Goal: Task Accomplishment & Management: Manage account settings

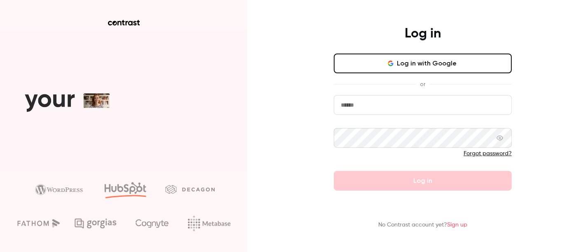
type input "**********"
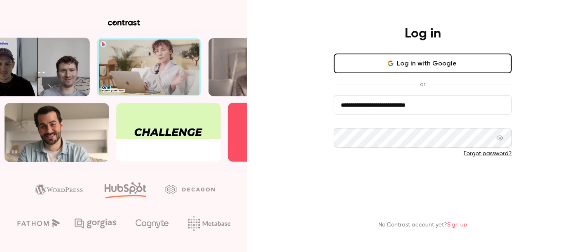
click at [402, 180] on button "Log in" at bounding box center [423, 181] width 178 height 20
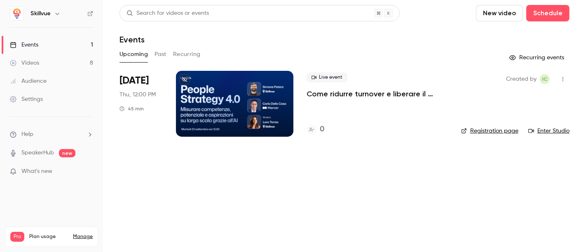
click at [136, 83] on span "[DATE]" at bounding box center [134, 80] width 29 height 13
click at [234, 120] on div at bounding box center [234, 104] width 117 height 66
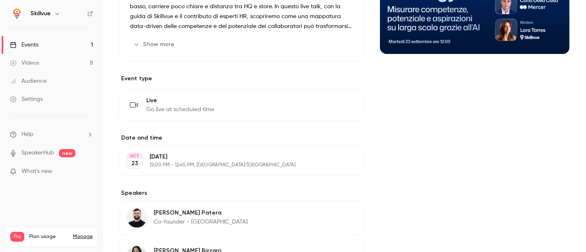
scroll to position [183, 0]
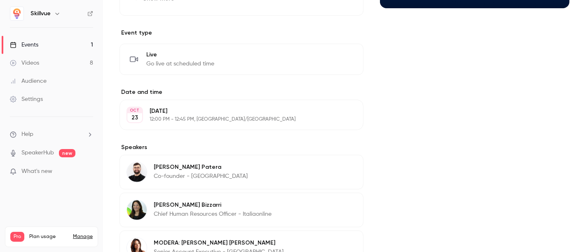
click at [337, 110] on button "Edit" at bounding box center [341, 114] width 30 height 13
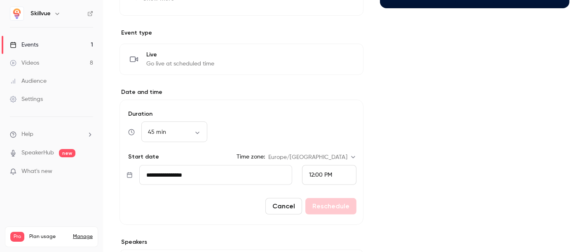
click at [176, 177] on input "**********" at bounding box center [215, 175] width 153 height 20
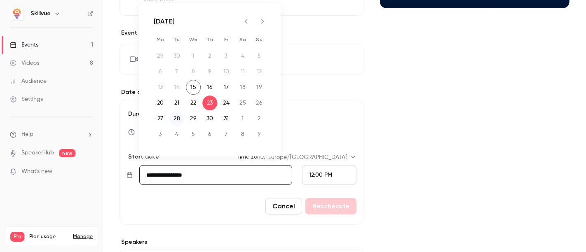
click at [180, 119] on button "28" at bounding box center [176, 118] width 15 height 15
type input "**********"
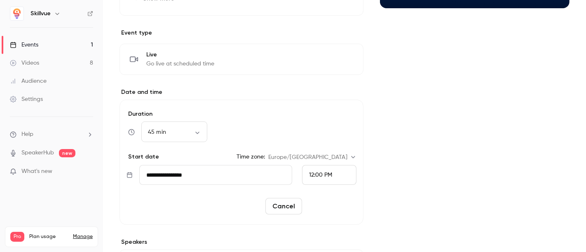
click at [326, 203] on button "Reschedule" at bounding box center [330, 206] width 51 height 16
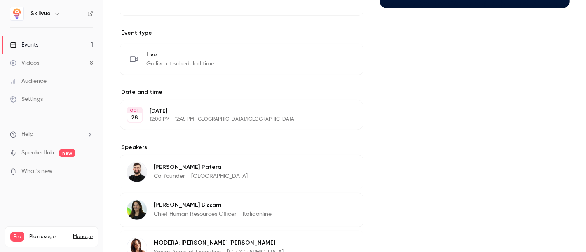
scroll to position [229, 0]
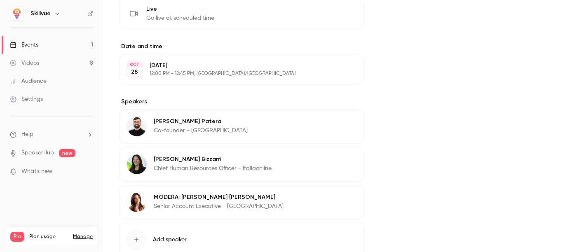
click at [330, 120] on icon "button" at bounding box center [332, 122] width 5 height 5
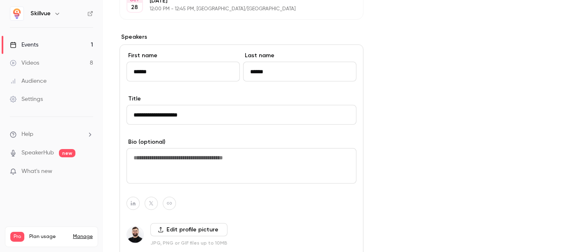
scroll to position [320, 0]
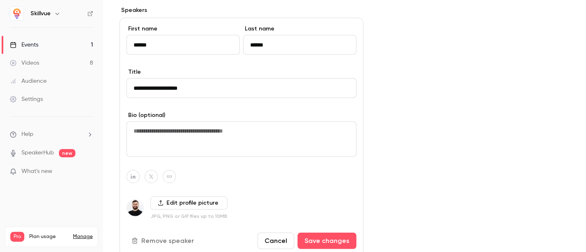
click at [179, 203] on label "Edit profile picture" at bounding box center [188, 203] width 77 height 13
click at [0, 0] on input "Edit profile picture" at bounding box center [0, 0] width 0 height 0
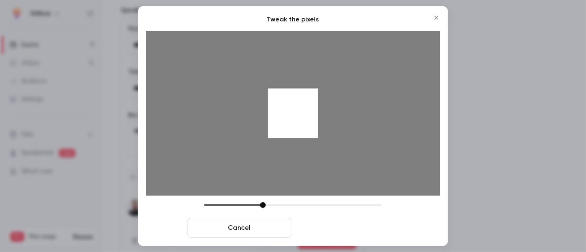
click at [356, 225] on button "Crop and save" at bounding box center [347, 228] width 104 height 20
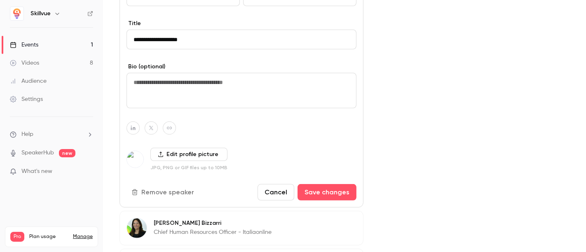
scroll to position [458, 0]
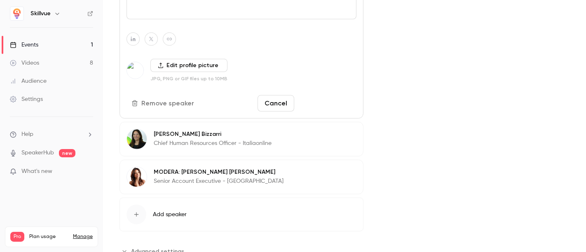
click at [311, 102] on button "Save changes" at bounding box center [327, 103] width 59 height 16
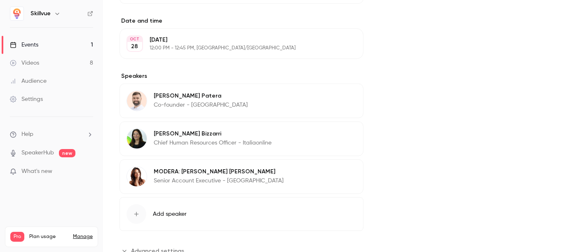
click at [332, 133] on icon "button" at bounding box center [332, 134] width 5 height 5
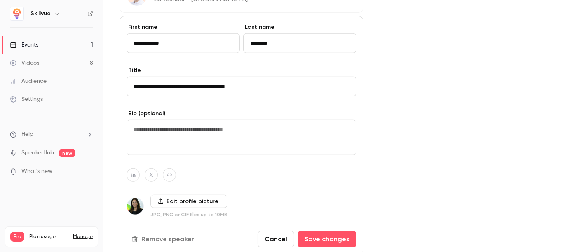
scroll to position [391, 0]
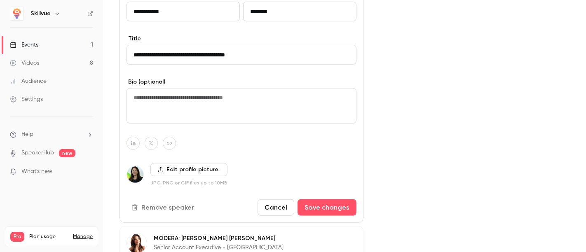
click at [166, 168] on label "Edit profile picture" at bounding box center [188, 169] width 77 height 13
click at [0, 0] on input "Edit profile picture" at bounding box center [0, 0] width 0 height 0
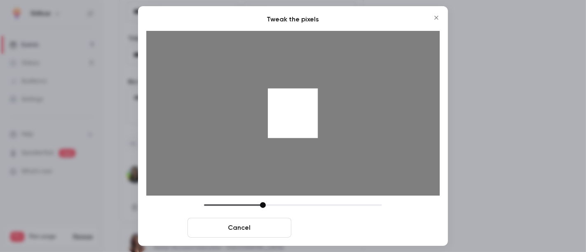
click at [353, 223] on button "Crop and save" at bounding box center [347, 228] width 104 height 20
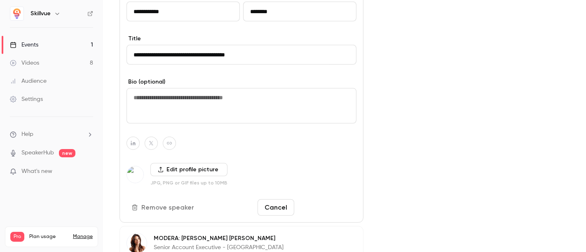
click at [333, 208] on button "Save changes" at bounding box center [327, 207] width 59 height 16
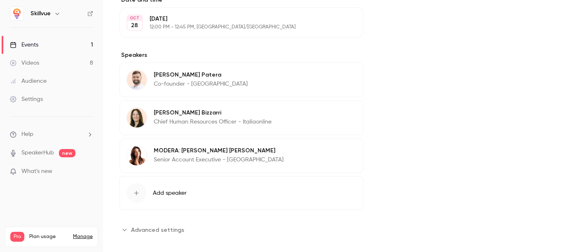
scroll to position [281, 0]
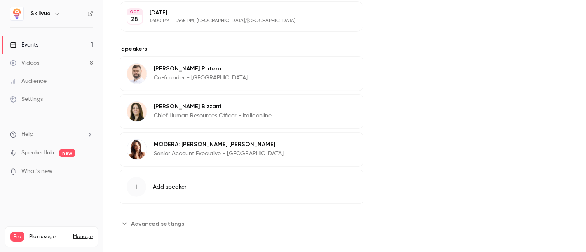
click at [334, 145] on button "Edit" at bounding box center [341, 145] width 30 height 13
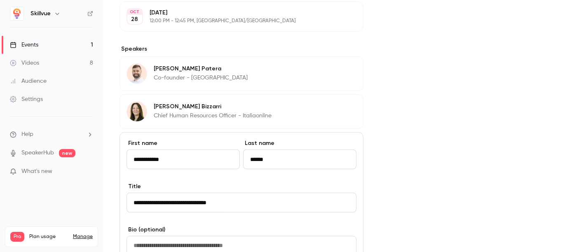
scroll to position [419, 0]
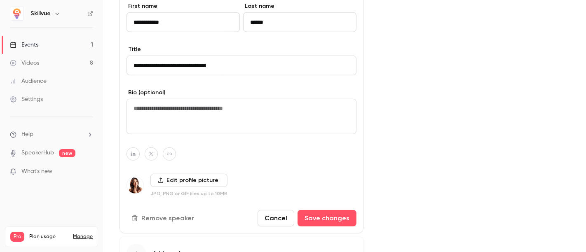
click at [169, 181] on label "Edit profile picture" at bounding box center [188, 180] width 77 height 13
click at [0, 0] on input "Edit profile picture" at bounding box center [0, 0] width 0 height 0
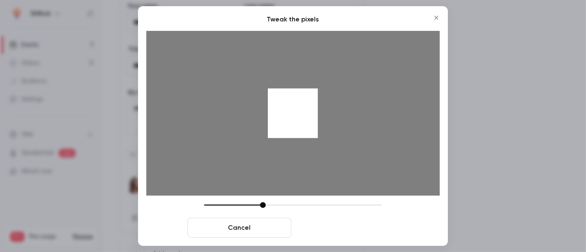
click at [354, 226] on button "Crop and save" at bounding box center [347, 228] width 104 height 20
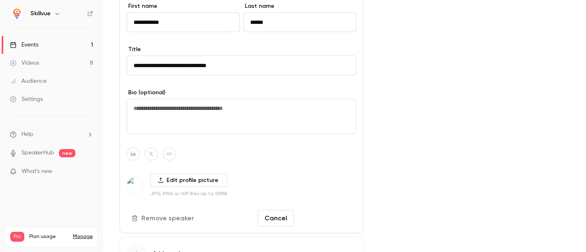
click at [317, 216] on button "Save changes" at bounding box center [327, 218] width 59 height 16
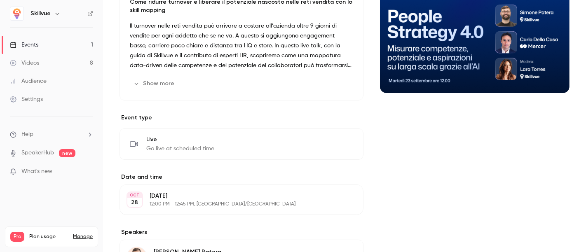
scroll to position [0, 0]
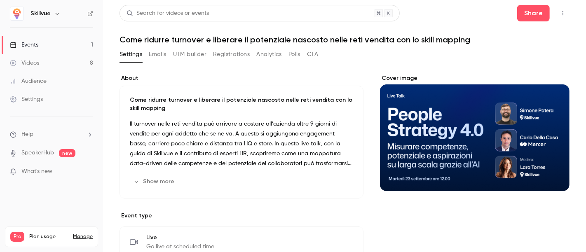
click at [158, 183] on button "Show more" at bounding box center [154, 181] width 49 height 13
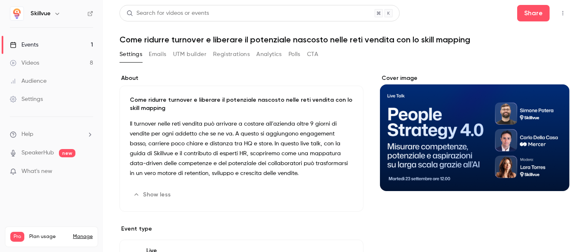
click at [219, 125] on p "Il turnover nelle reti vendita può arrivare a costare all’azienda oltre 9 giorn…" at bounding box center [241, 148] width 223 height 59
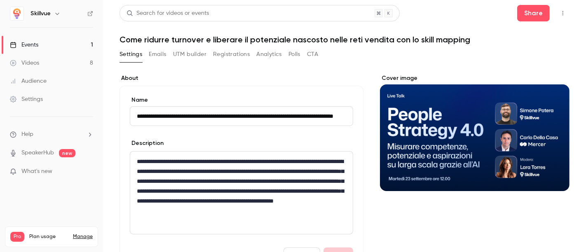
scroll to position [0, 36]
click at [278, 176] on p "**********" at bounding box center [240, 191] width 206 height 69
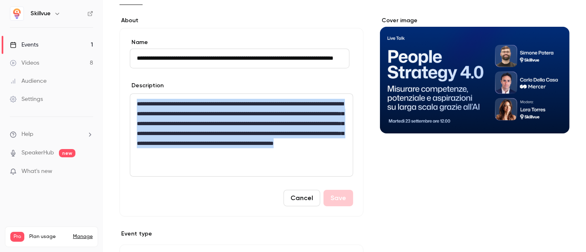
drag, startPoint x: 134, startPoint y: 163, endPoint x: 180, endPoint y: 230, distance: 80.7
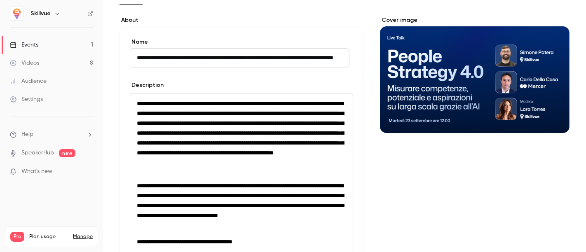
scroll to position [104, 0]
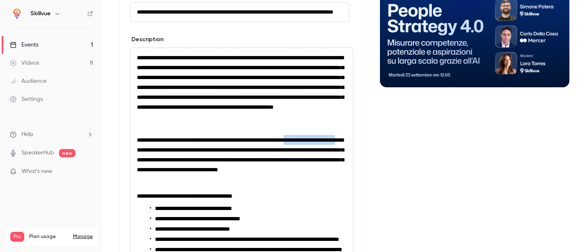
drag, startPoint x: 320, startPoint y: 141, endPoint x: 185, endPoint y: 148, distance: 135.7
click at [185, 148] on span "**********" at bounding box center [240, 154] width 207 height 35
click at [154, 188] on p "editor" at bounding box center [241, 183] width 209 height 10
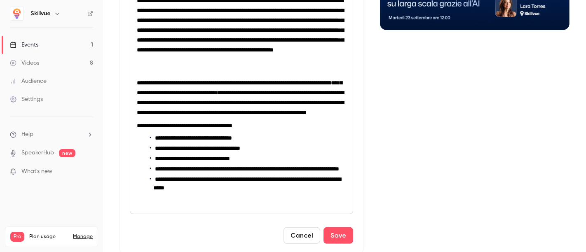
scroll to position [195, 0]
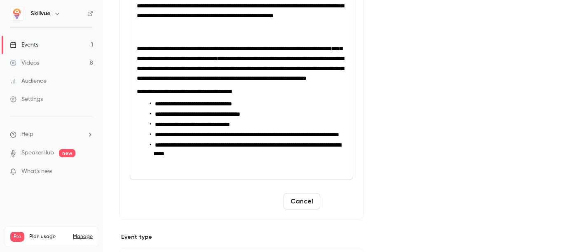
click at [345, 210] on button "Save" at bounding box center [338, 201] width 30 height 16
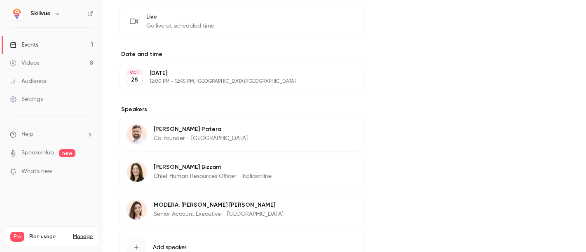
scroll to position [441, 0]
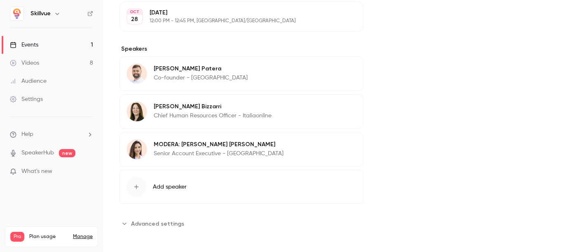
click at [163, 221] on span "Advanced settings" at bounding box center [157, 224] width 53 height 9
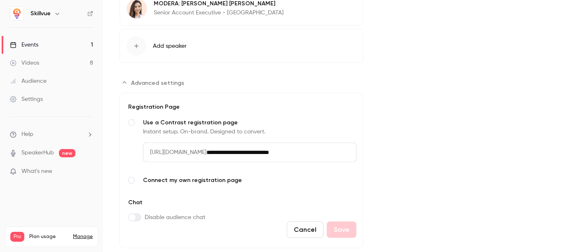
scroll to position [600, 0]
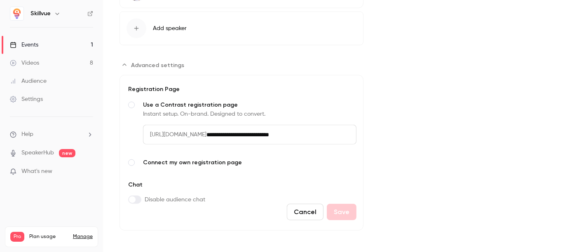
drag, startPoint x: 334, startPoint y: 133, endPoint x: 273, endPoint y: 127, distance: 61.3
click at [273, 127] on input "**********" at bounding box center [281, 135] width 150 height 20
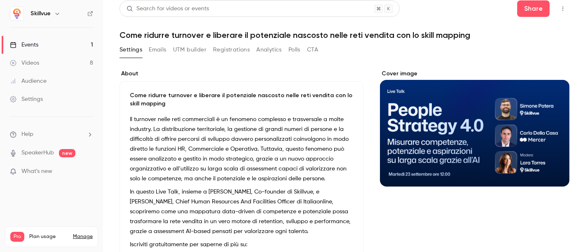
scroll to position [0, 0]
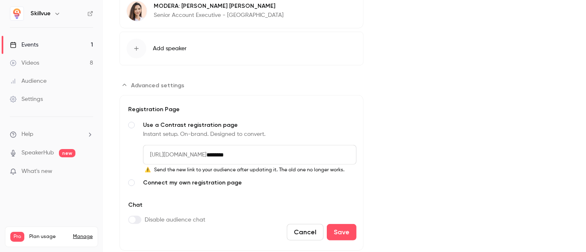
scroll to position [595, 0]
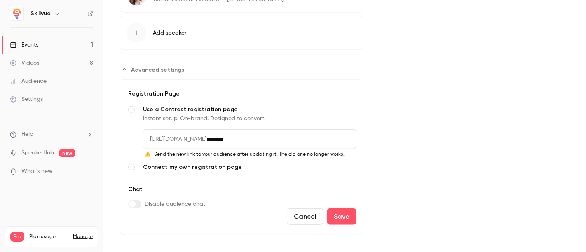
click at [272, 137] on input "********" at bounding box center [281, 139] width 150 height 20
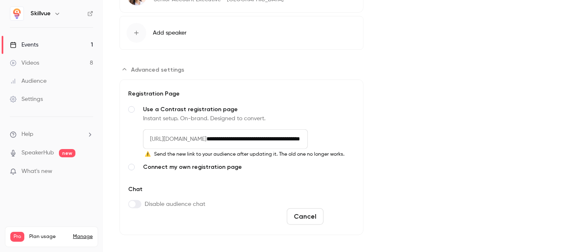
type input "**********"
click at [340, 213] on button "Save" at bounding box center [342, 217] width 30 height 16
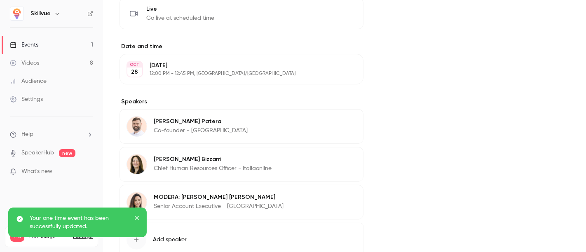
scroll to position [281, 0]
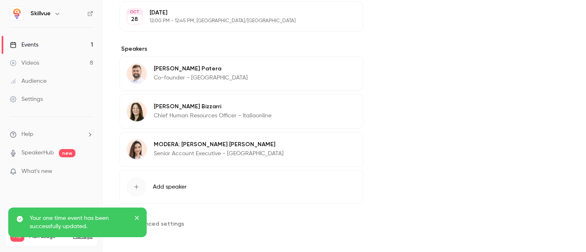
click at [168, 221] on span "Advanced settings" at bounding box center [157, 224] width 53 height 9
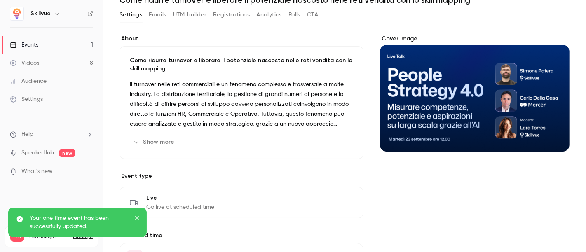
scroll to position [0, 0]
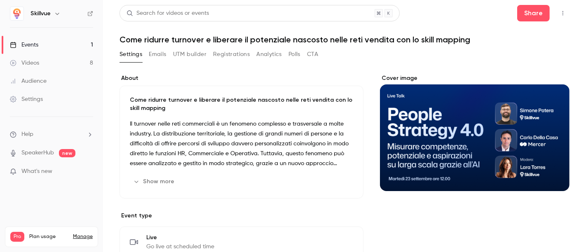
click at [328, 186] on button "Edit" at bounding box center [338, 181] width 30 height 13
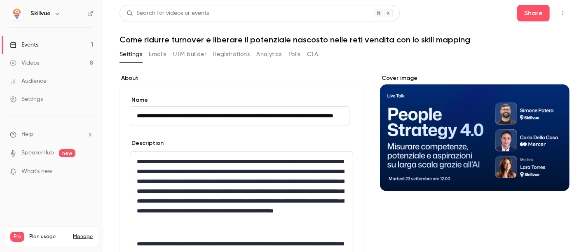
click at [140, 117] on input "**********" at bounding box center [240, 116] width 220 height 20
drag, startPoint x: 137, startPoint y: 117, endPoint x: 352, endPoint y: 117, distance: 215.5
paste input "**********"
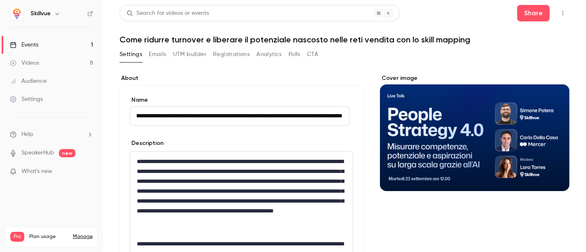
type input "**********"
click at [327, 81] on label "About" at bounding box center [242, 78] width 244 height 8
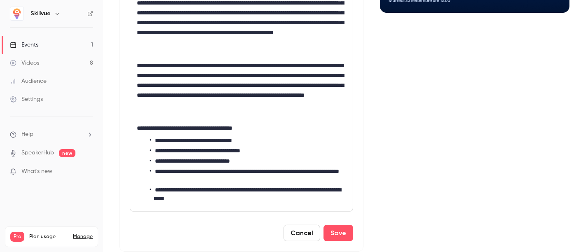
scroll to position [183, 0]
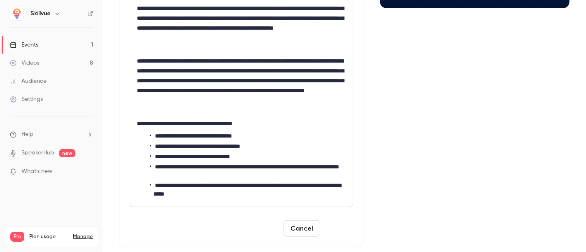
click at [339, 231] on button "Save" at bounding box center [338, 228] width 30 height 16
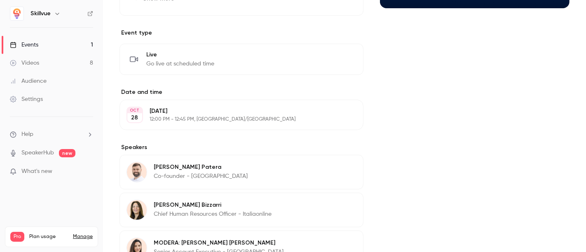
scroll to position [0, 0]
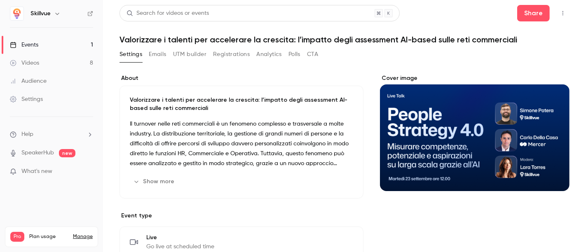
click at [440, 120] on div "Cover image" at bounding box center [475, 132] width 190 height 117
click at [0, 0] on input "Cover image" at bounding box center [0, 0] width 0 height 0
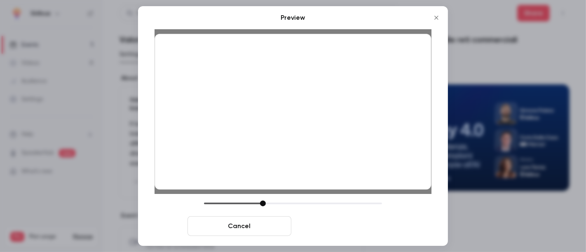
click at [359, 229] on button "Save cover" at bounding box center [347, 226] width 104 height 20
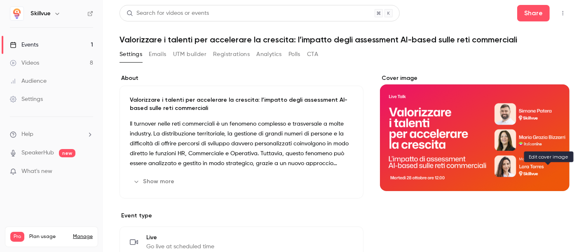
click at [551, 173] on icon "Cover image" at bounding box center [554, 176] width 9 height 7
click at [550, 176] on icon "Cover image" at bounding box center [554, 176] width 9 height 7
click at [550, 174] on icon "Cover image" at bounding box center [554, 176] width 9 height 7
click at [477, 136] on div "Cover image" at bounding box center [475, 132] width 190 height 117
click at [0, 0] on input "Cover image" at bounding box center [0, 0] width 0 height 0
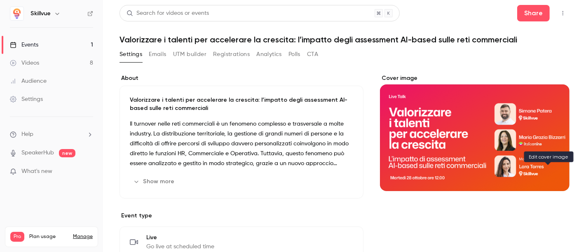
click at [550, 176] on icon "Cover image" at bounding box center [554, 176] width 9 height 7
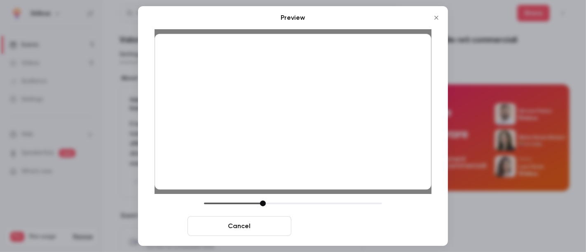
click at [343, 222] on button "Save cover" at bounding box center [347, 226] width 104 height 20
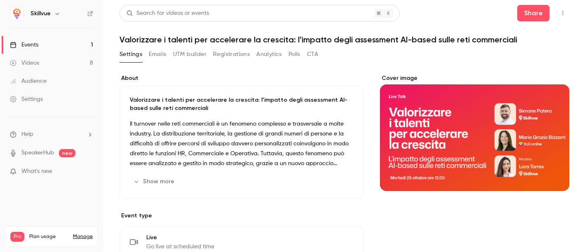
click at [156, 52] on button "Emails" at bounding box center [157, 54] width 17 height 13
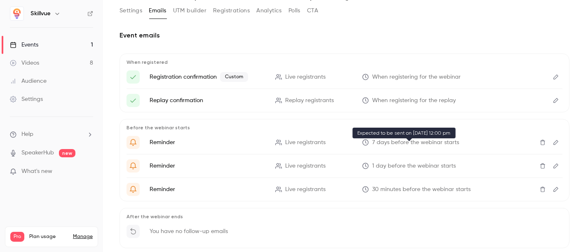
scroll to position [87, 0]
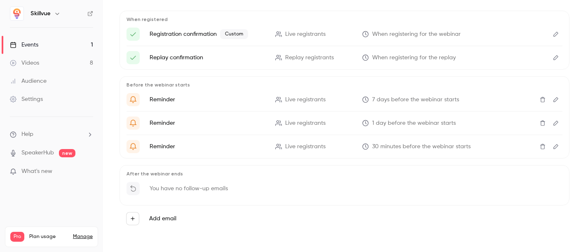
click at [553, 99] on icon "Edit" at bounding box center [555, 99] width 5 height 5
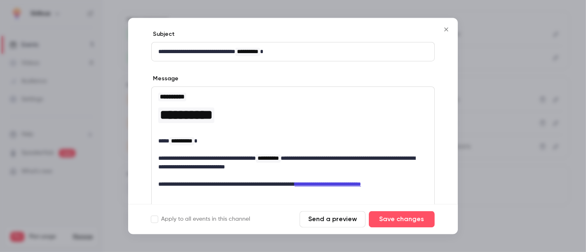
scroll to position [91, 0]
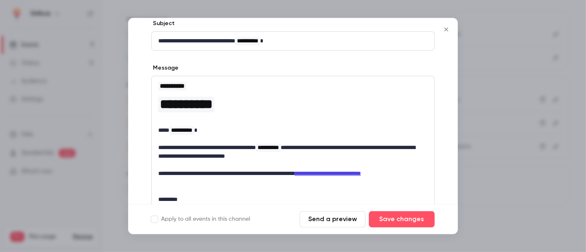
click at [443, 28] on icon "Close" at bounding box center [446, 29] width 10 height 7
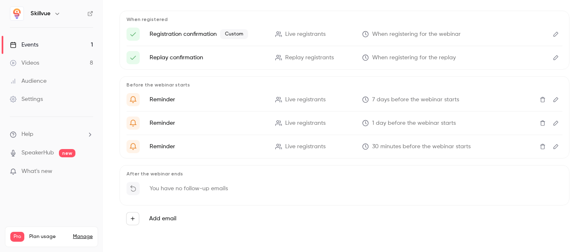
click at [553, 124] on icon "Edit" at bounding box center [555, 123] width 5 height 5
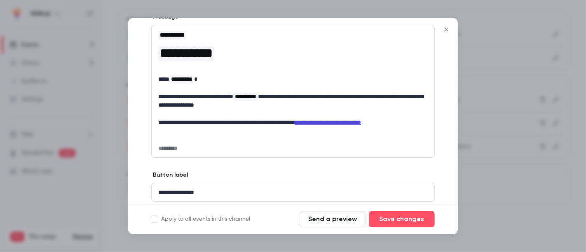
scroll to position [169, 0]
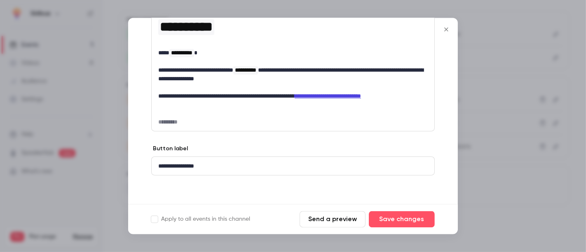
click at [447, 30] on icon "Close" at bounding box center [446, 30] width 4 height 4
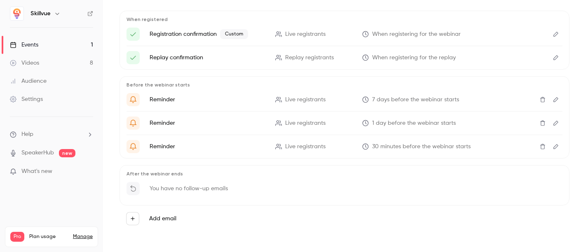
click at [553, 145] on icon "Edit" at bounding box center [556, 147] width 7 height 6
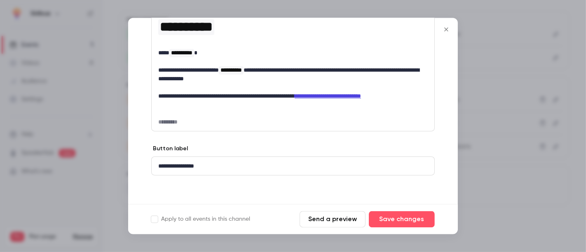
drag, startPoint x: 446, startPoint y: 28, endPoint x: 146, endPoint y: 114, distance: 312.1
click at [446, 27] on icon "Close" at bounding box center [446, 29] width 10 height 7
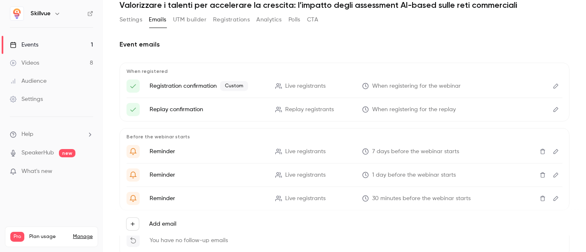
scroll to position [34, 0]
click at [553, 110] on icon "Edit" at bounding box center [555, 110] width 5 height 5
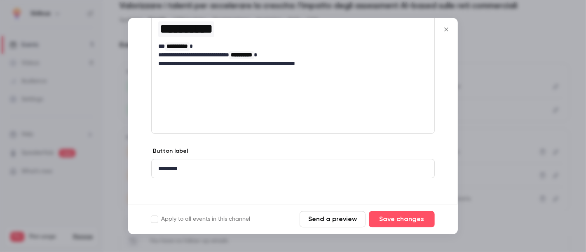
scroll to position [0, 0]
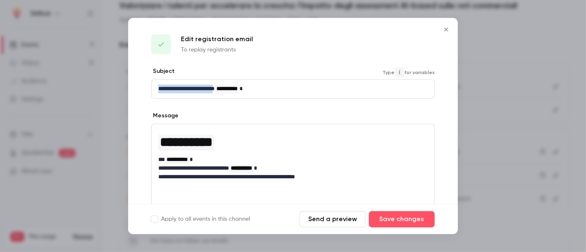
drag, startPoint x: 222, startPoint y: 87, endPoint x: 131, endPoint y: 91, distance: 90.8
click at [131, 91] on div "**********" at bounding box center [293, 195] width 330 height 254
click at [265, 89] on p "**********" at bounding box center [289, 89] width 263 height 9
click at [314, 109] on div "**********" at bounding box center [293, 195] width 330 height 254
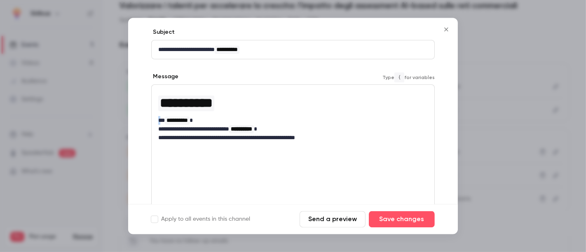
drag, startPoint x: 163, startPoint y: 121, endPoint x: 146, endPoint y: 120, distance: 16.9
click at [146, 120] on div "**********" at bounding box center [293, 155] width 330 height 254
drag, startPoint x: 160, startPoint y: 128, endPoint x: 242, endPoint y: 129, distance: 82.0
click at [242, 129] on p "**********" at bounding box center [289, 128] width 263 height 9
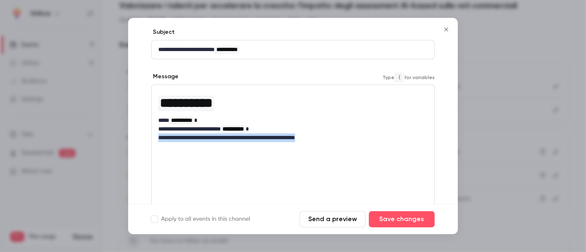
drag, startPoint x: 359, startPoint y: 138, endPoint x: 142, endPoint y: 138, distance: 216.8
click at [142, 138] on div "**********" at bounding box center [293, 155] width 330 height 254
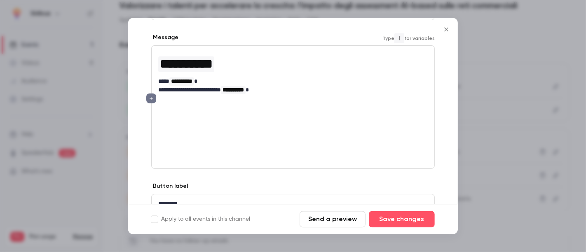
scroll to position [116, 0]
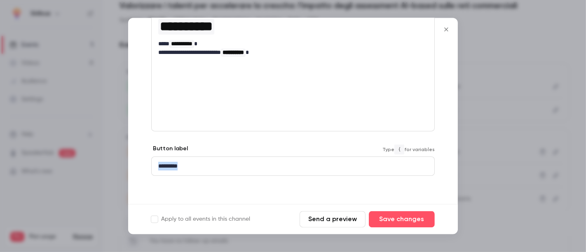
drag, startPoint x: 221, startPoint y: 165, endPoint x: 145, endPoint y: 170, distance: 76.4
click at [145, 170] on div "**********" at bounding box center [293, 78] width 330 height 254
click at [305, 52] on p "**********" at bounding box center [289, 52] width 263 height 9
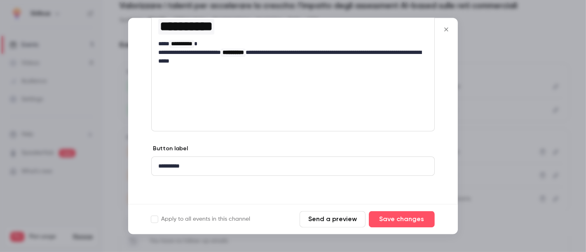
click at [312, 78] on div "**********" at bounding box center [293, 69] width 284 height 124
click at [270, 51] on p "**********" at bounding box center [289, 56] width 263 height 17
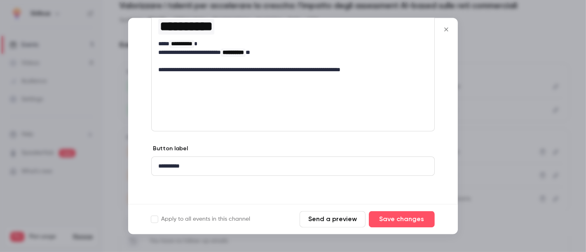
click at [387, 69] on p "**********" at bounding box center [289, 69] width 263 height 9
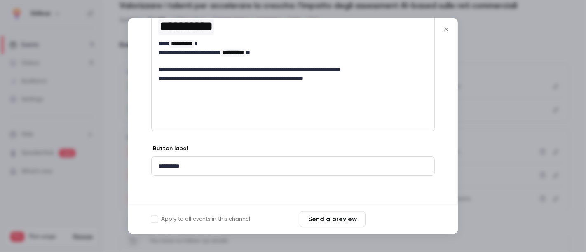
click at [408, 223] on button "Save changes" at bounding box center [402, 219] width 66 height 16
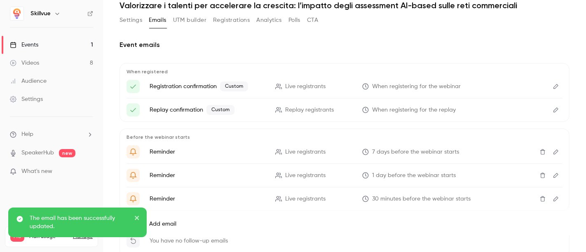
click at [553, 87] on icon "Edit" at bounding box center [556, 87] width 7 height 6
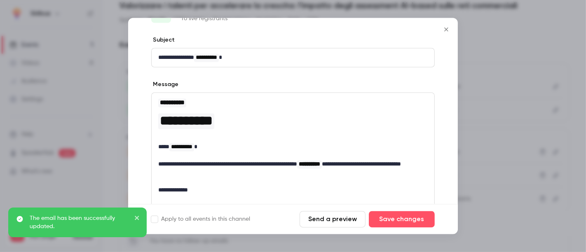
scroll to position [91, 0]
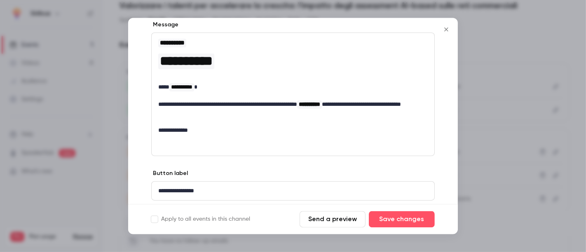
drag, startPoint x: 448, startPoint y: 28, endPoint x: 466, endPoint y: 48, distance: 26.3
click at [448, 28] on icon "Close" at bounding box center [446, 29] width 10 height 7
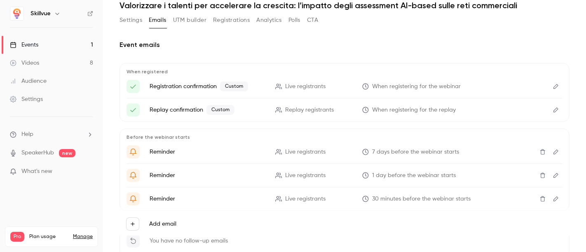
click at [553, 110] on icon "Edit" at bounding box center [556, 110] width 7 height 6
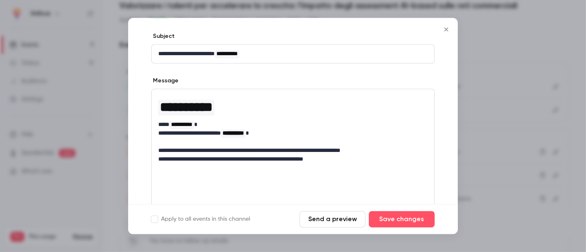
scroll to position [46, 0]
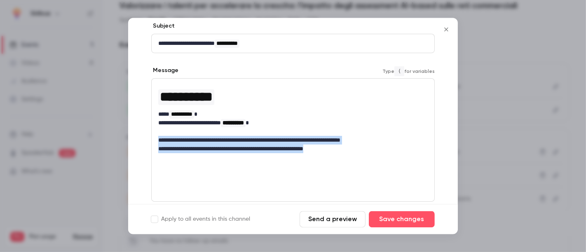
drag, startPoint x: 352, startPoint y: 146, endPoint x: 144, endPoint y: 142, distance: 208.6
click at [144, 142] on div "**********" at bounding box center [293, 149] width 330 height 254
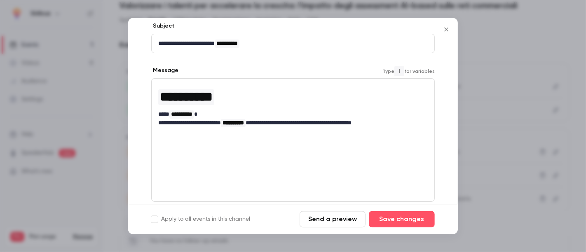
scroll to position [116, 0]
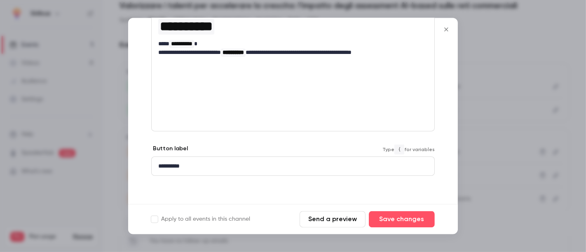
drag, startPoint x: 212, startPoint y: 167, endPoint x: 200, endPoint y: 165, distance: 12.1
click at [200, 165] on p "**********" at bounding box center [289, 166] width 263 height 9
click at [415, 219] on button "Save changes" at bounding box center [402, 219] width 66 height 16
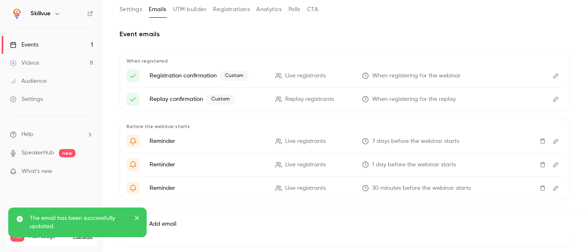
scroll to position [0, 0]
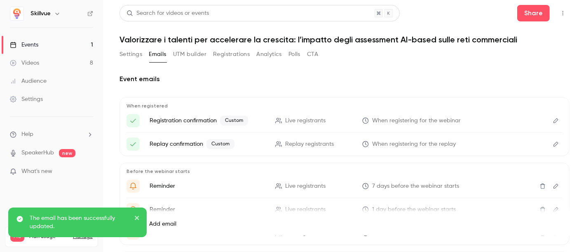
click at [190, 54] on button "UTM builder" at bounding box center [189, 54] width 33 height 13
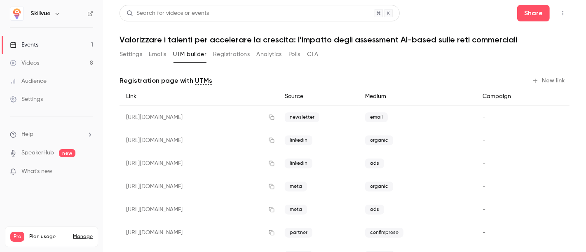
click at [233, 55] on button "Registrations" at bounding box center [231, 54] width 37 height 13
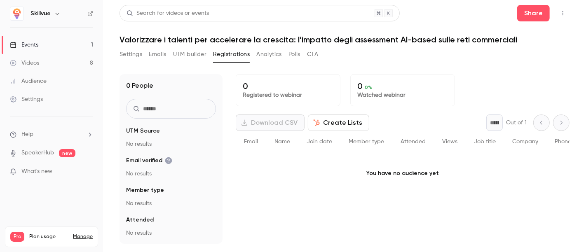
click at [133, 54] on button "Settings" at bounding box center [131, 54] width 23 height 13
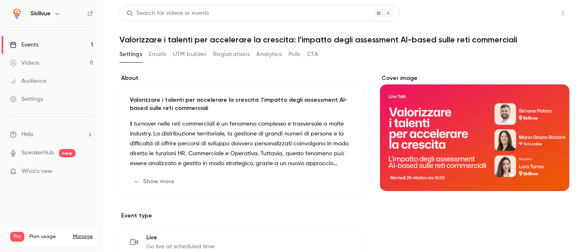
click at [525, 16] on button "Share" at bounding box center [533, 13] width 33 height 16
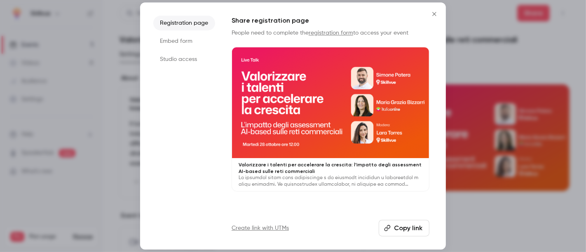
click at [433, 14] on icon "Close" at bounding box center [434, 14] width 10 height 7
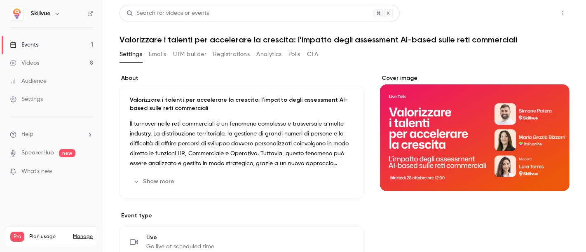
click at [530, 16] on button "Share" at bounding box center [533, 13] width 33 height 16
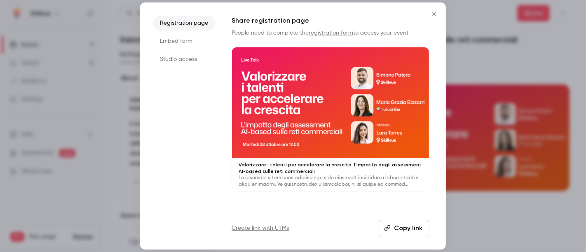
click at [195, 38] on li "Embed form" at bounding box center [184, 41] width 62 height 15
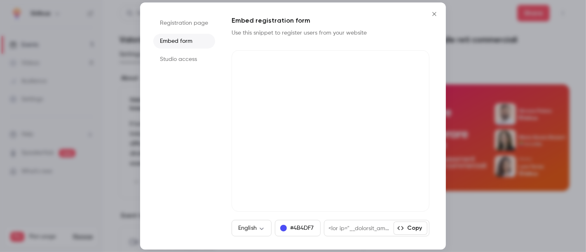
click at [177, 59] on li "Studio access" at bounding box center [184, 59] width 62 height 15
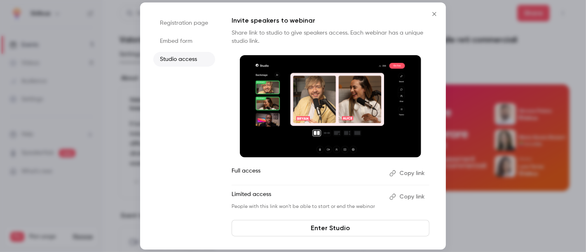
click at [434, 15] on icon "Close" at bounding box center [434, 14] width 4 height 4
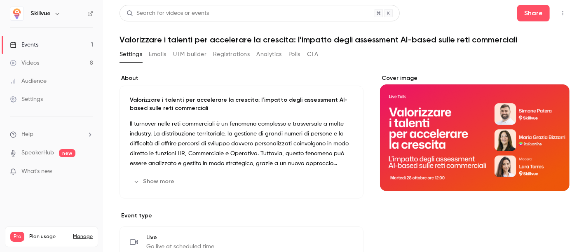
click at [163, 54] on button "Emails" at bounding box center [157, 54] width 17 height 13
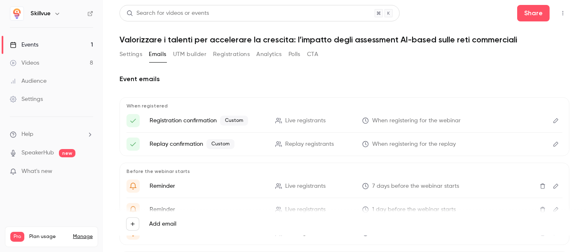
click at [183, 55] on button "UTM builder" at bounding box center [189, 54] width 33 height 13
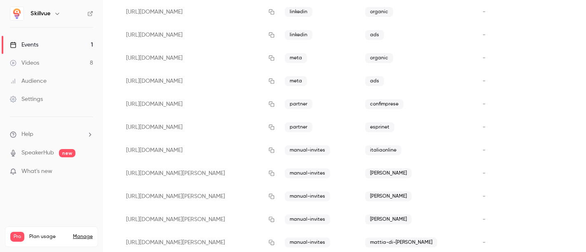
scroll to position [137, 0]
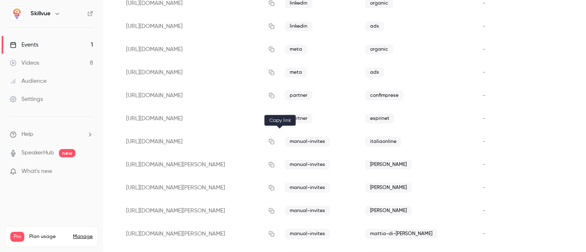
click at [275, 142] on icon "button" at bounding box center [271, 142] width 7 height 6
